Goal: Find specific page/section: Find specific page/section

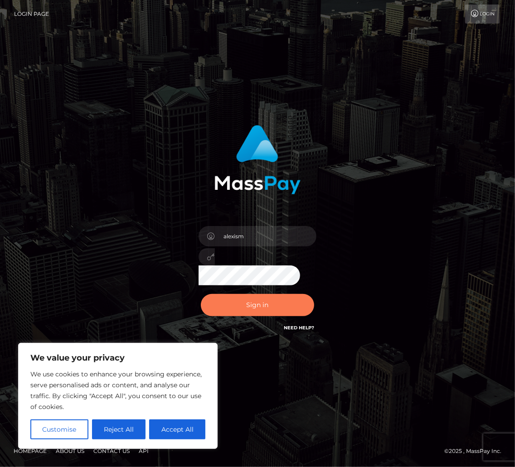
click at [266, 312] on button "Sign in" at bounding box center [257, 305] width 113 height 22
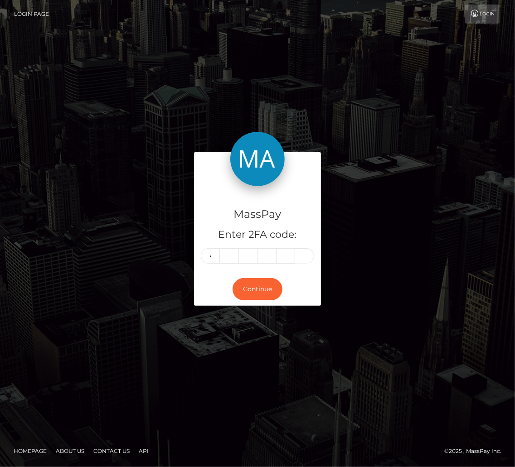
type input "7"
type input "3"
type input "8"
type input "6"
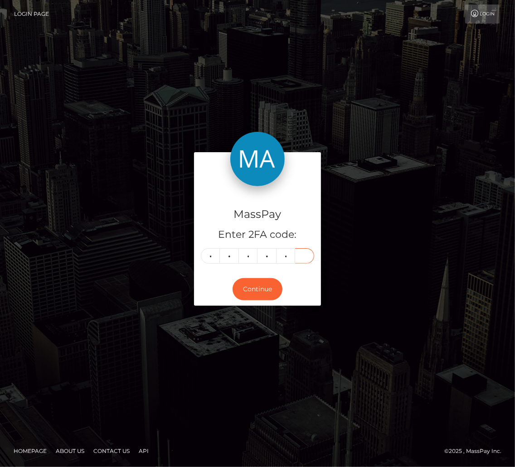
type input "5"
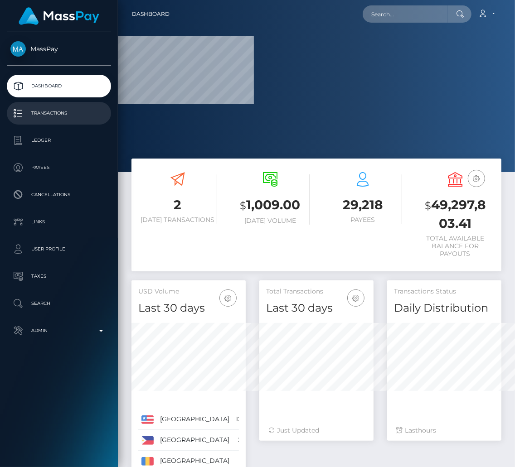
click at [48, 116] on p "Transactions" at bounding box center [58, 113] width 97 height 14
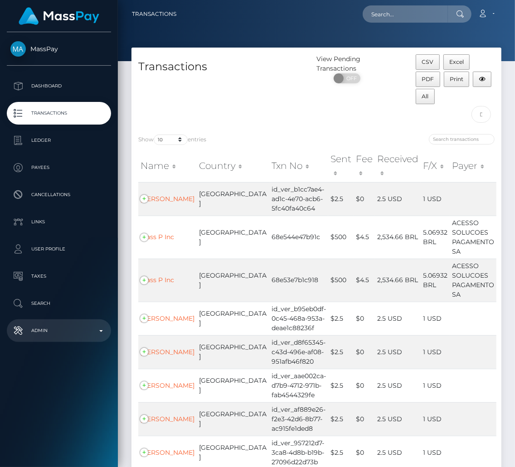
click at [48, 330] on p "Admin" at bounding box center [58, 331] width 97 height 14
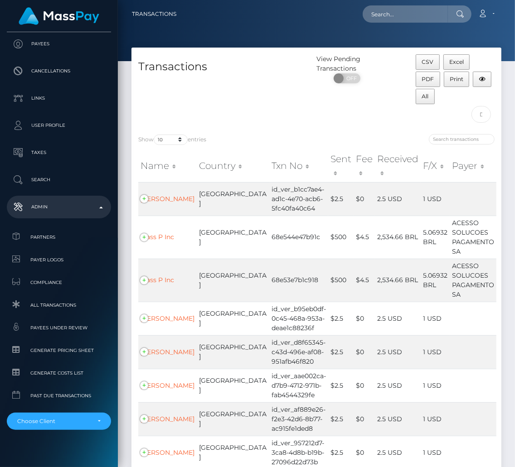
scroll to position [134, 0]
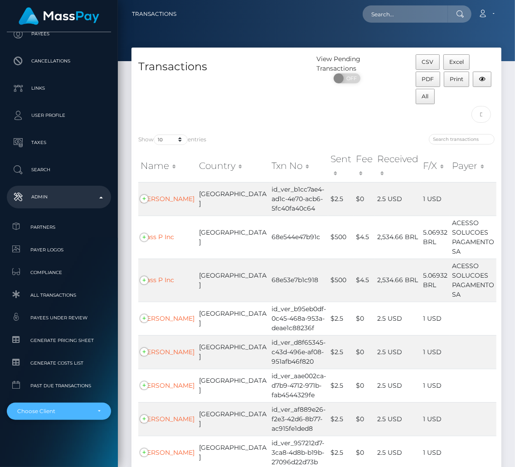
click at [38, 410] on div "Choose Client" at bounding box center [53, 411] width 73 height 7
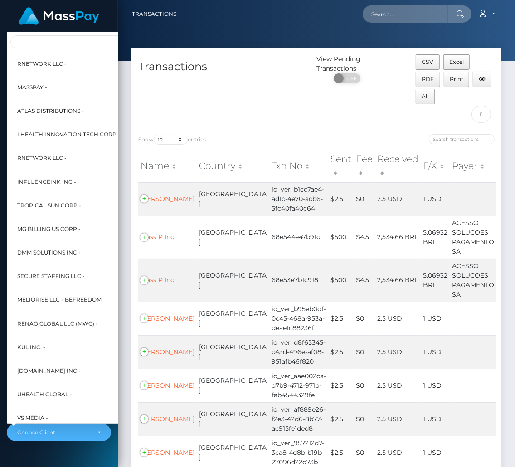
scroll to position [102, 0]
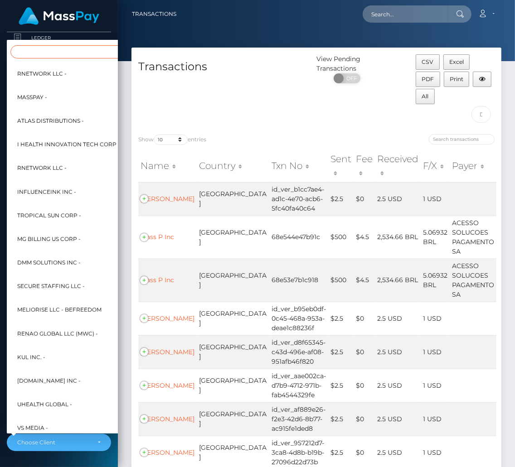
click at [51, 55] on input "Search" at bounding box center [109, 51] width 199 height 13
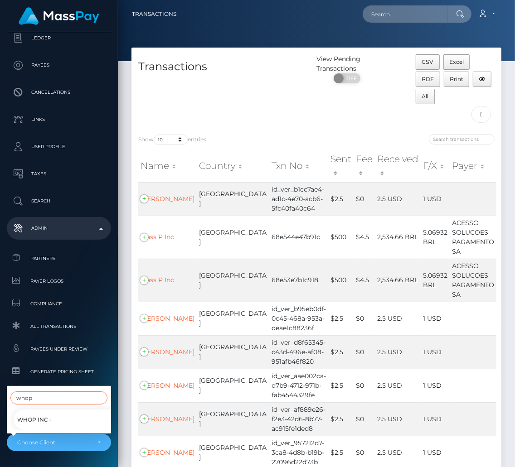
type input "whop"
click at [22, 420] on span "Whop Inc -" at bounding box center [34, 420] width 34 height 12
select select "338"
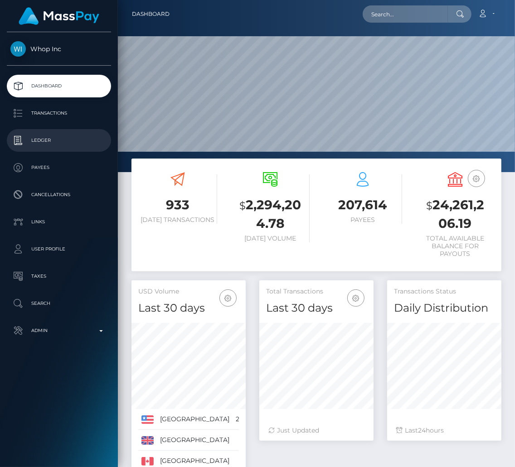
click at [49, 148] on link "Ledger" at bounding box center [59, 140] width 104 height 23
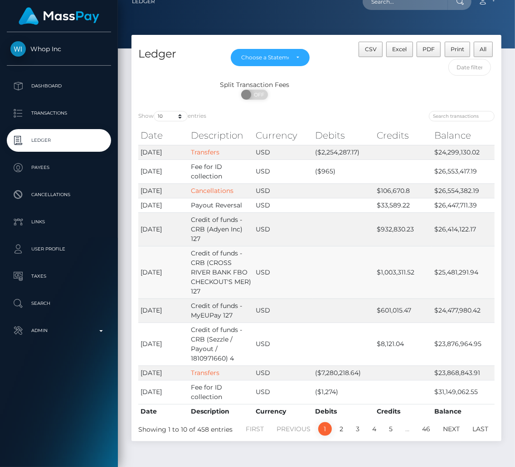
scroll to position [42, 0]
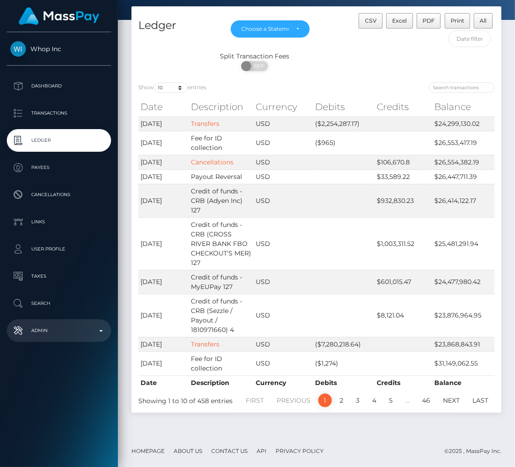
click at [48, 324] on p "Admin" at bounding box center [58, 331] width 97 height 14
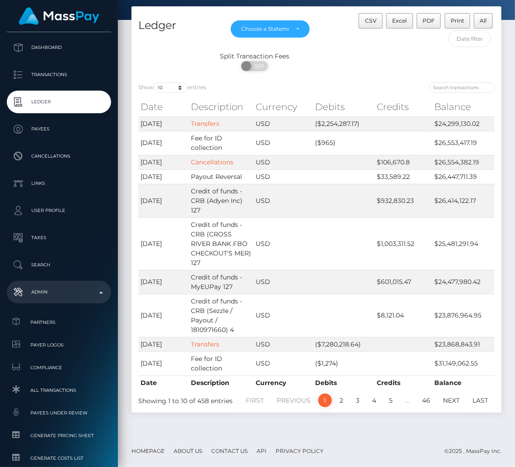
scroll to position [40, 0]
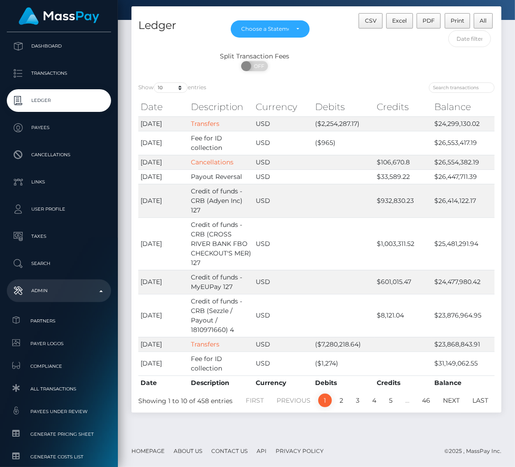
click at [48, 324] on span "Partners" at bounding box center [58, 321] width 97 height 10
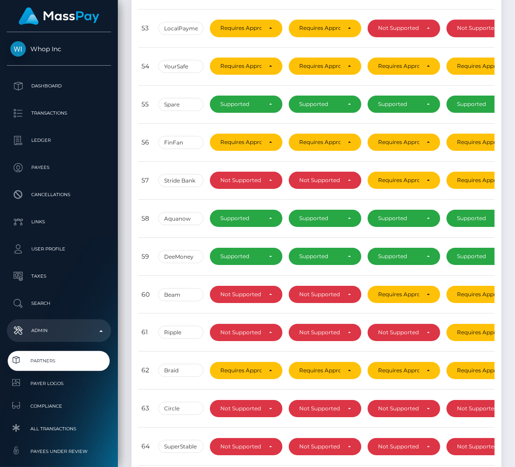
scroll to position [1762, 0]
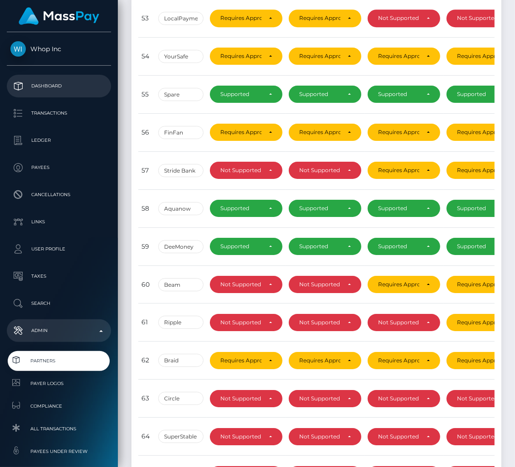
click at [45, 82] on p "Dashboard" at bounding box center [58, 86] width 97 height 14
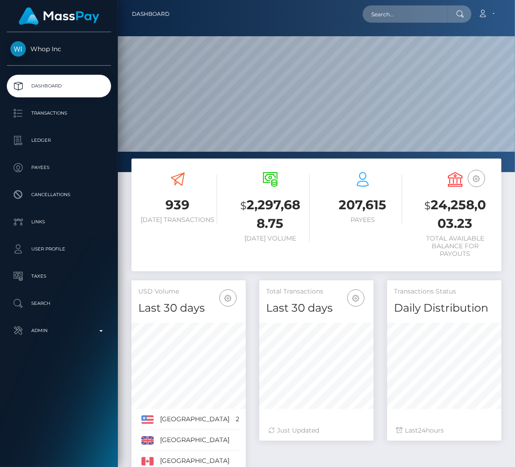
scroll to position [160, 114]
